Goal: Task Accomplishment & Management: Complete application form

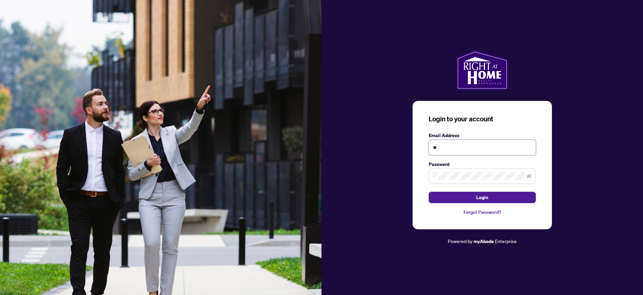
click at [451, 146] on input "**" at bounding box center [481, 147] width 107 height 15
type input "**********"
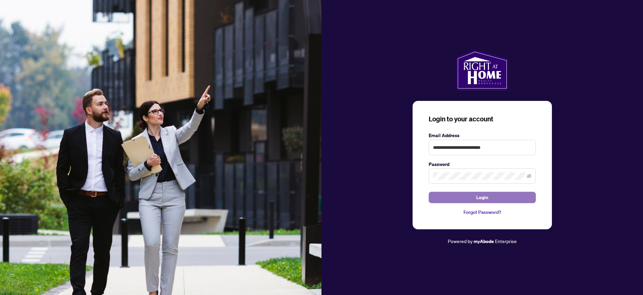
click at [489, 197] on button "Login" at bounding box center [481, 196] width 107 height 11
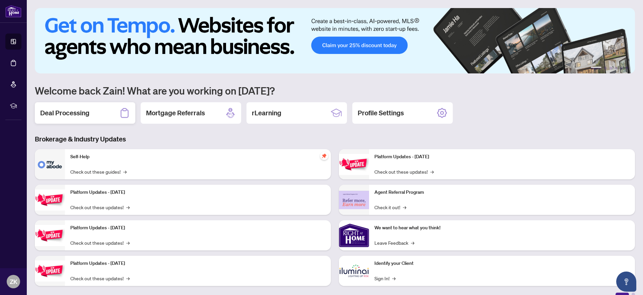
click at [69, 117] on h2 "Deal Processing" at bounding box center [64, 112] width 49 height 9
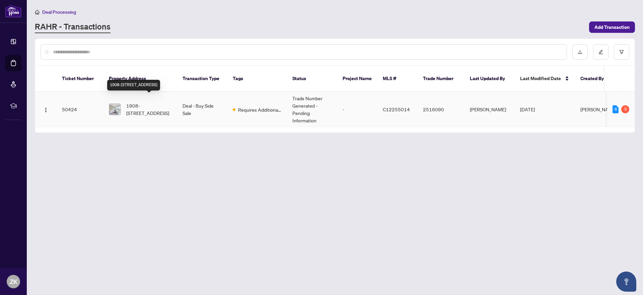
click at [152, 107] on span "1908-[STREET_ADDRESS]" at bounding box center [149, 109] width 46 height 15
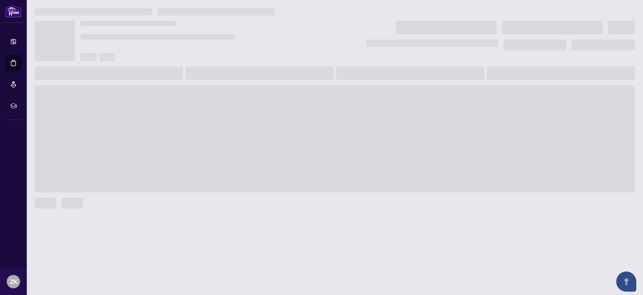
click at [152, 107] on main at bounding box center [335, 147] width 616 height 295
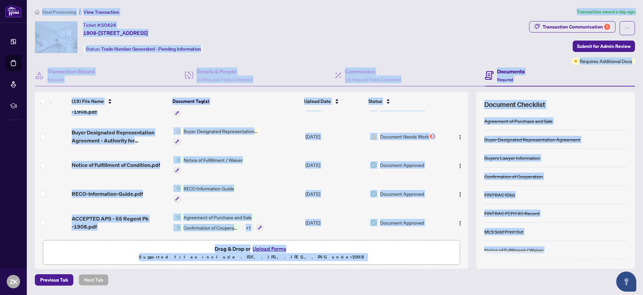
scroll to position [395, 0]
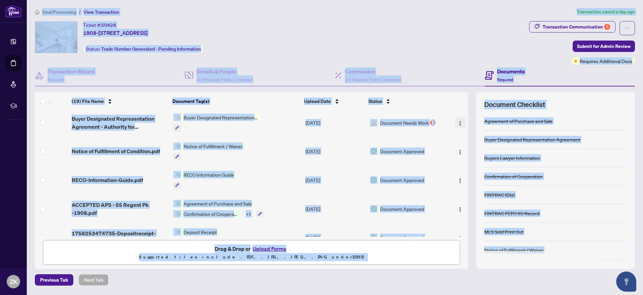
click at [458, 120] on img "button" at bounding box center [459, 122] width 5 height 5
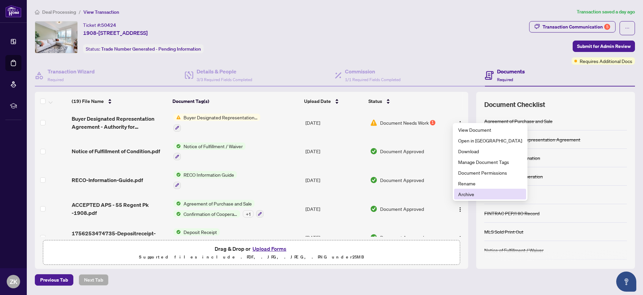
click at [469, 190] on span "Archive" at bounding box center [490, 193] width 64 height 7
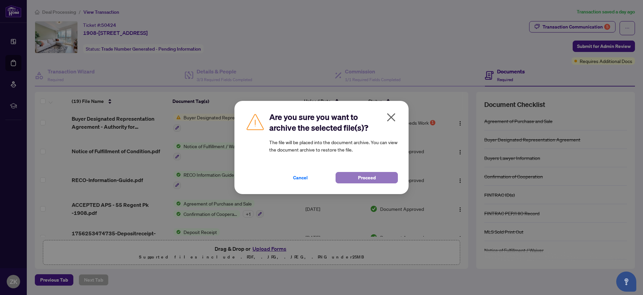
click at [376, 174] on button "Proceed" at bounding box center [366, 177] width 62 height 11
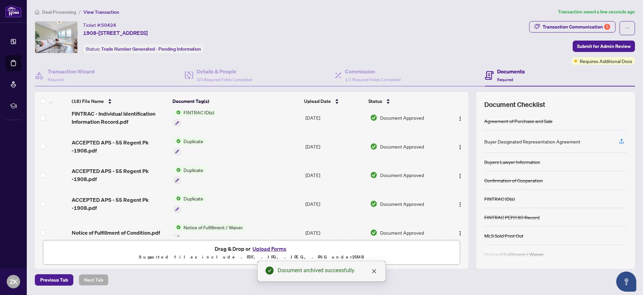
scroll to position [288, 0]
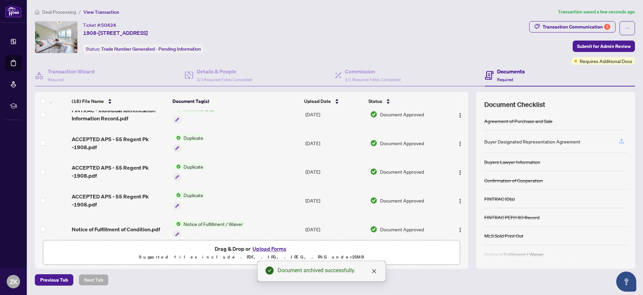
click at [622, 142] on icon "button" at bounding box center [621, 141] width 6 height 6
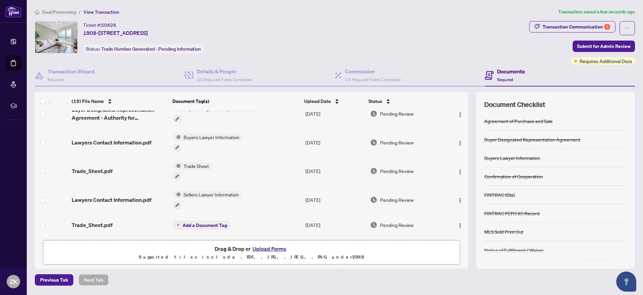
scroll to position [16, 0]
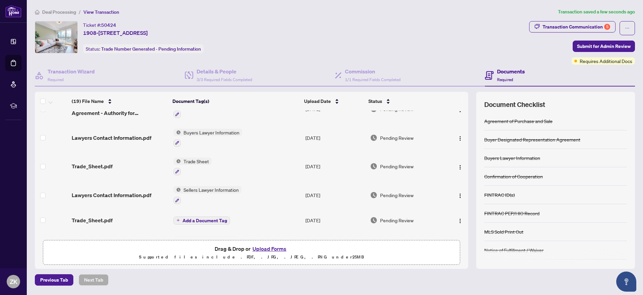
click at [185, 162] on span "Trade Sheet" at bounding box center [196, 160] width 31 height 7
click at [180, 167] on div at bounding box center [192, 171] width 38 height 8
drag, startPoint x: 182, startPoint y: 190, endPoint x: 208, endPoint y: 178, distance: 28.6
click at [208, 178] on div "Document Tags Trade Sheet" at bounding box center [192, 187] width 82 height 25
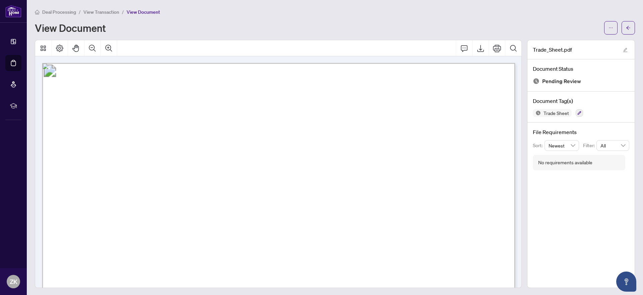
click at [99, 9] on span "View Transaction" at bounding box center [101, 12] width 36 height 6
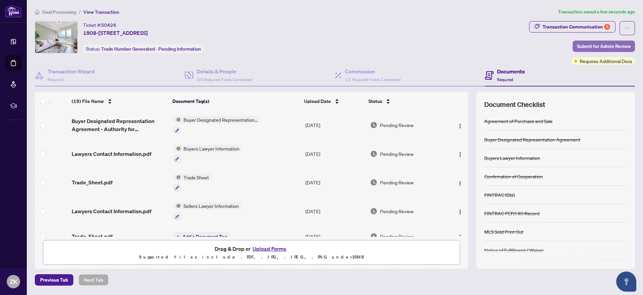
click at [607, 47] on span "Submit for Admin Review" at bounding box center [604, 46] width 54 height 11
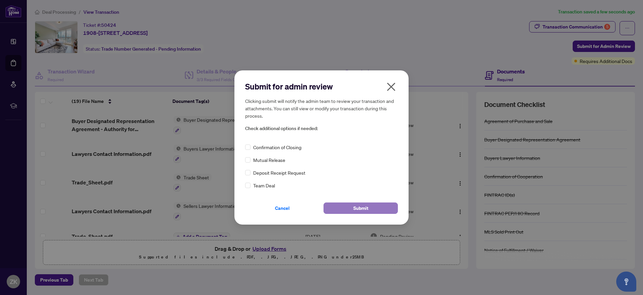
click at [358, 205] on span "Submit" at bounding box center [360, 207] width 15 height 11
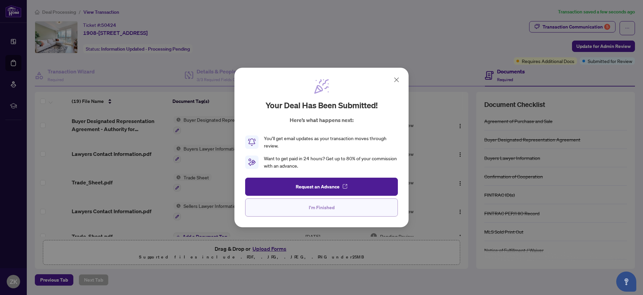
click at [333, 206] on span "I'm Finished" at bounding box center [322, 207] width 26 height 11
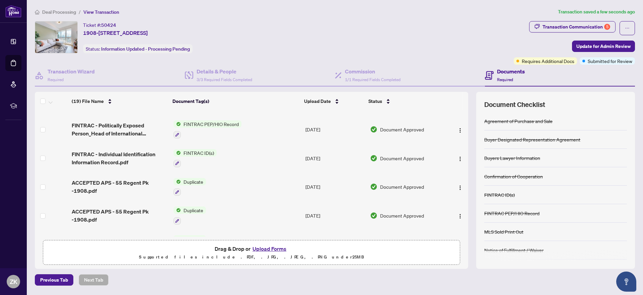
scroll to position [404, 0]
